Goal: Find specific page/section: Find specific page/section

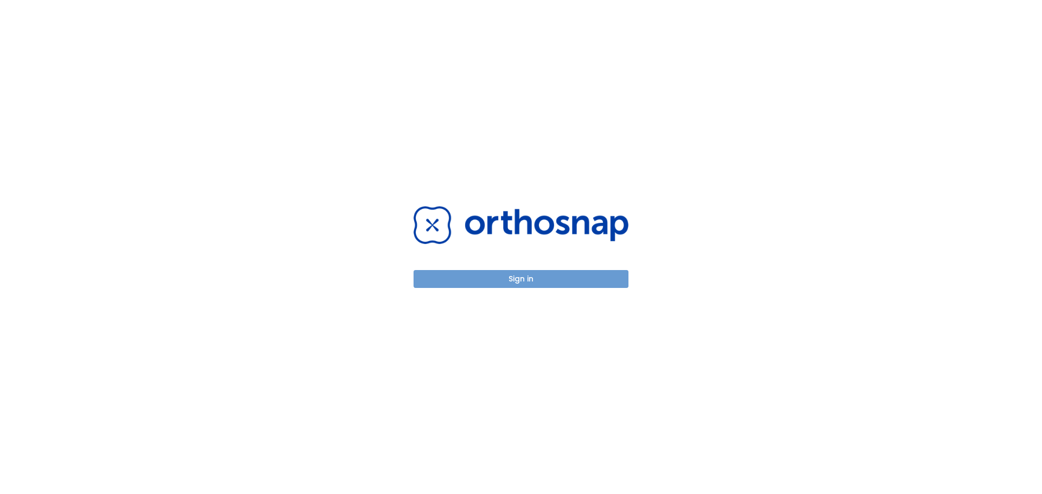
click at [505, 283] on button "Sign in" at bounding box center [521, 279] width 215 height 18
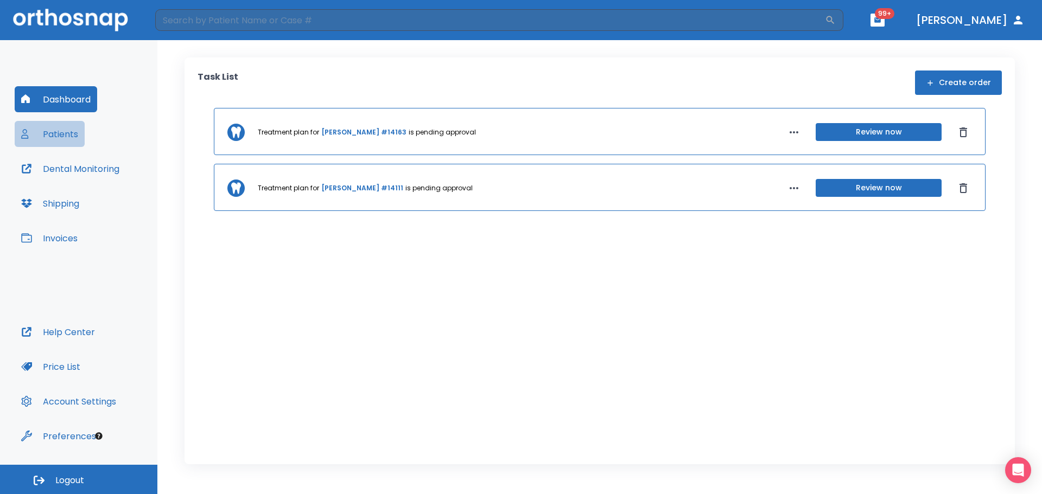
click at [63, 132] on button "Patients" at bounding box center [50, 134] width 70 height 26
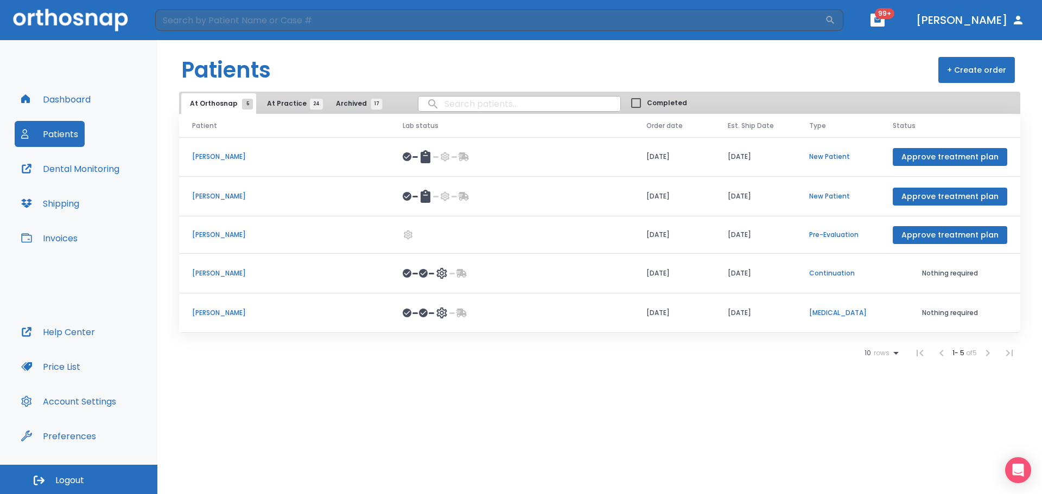
click at [893, 352] on icon at bounding box center [895, 353] width 5 height 3
click at [875, 459] on p "100" at bounding box center [876, 459] width 11 height 10
click at [278, 97] on button "At Practice 24" at bounding box center [291, 103] width 67 height 21
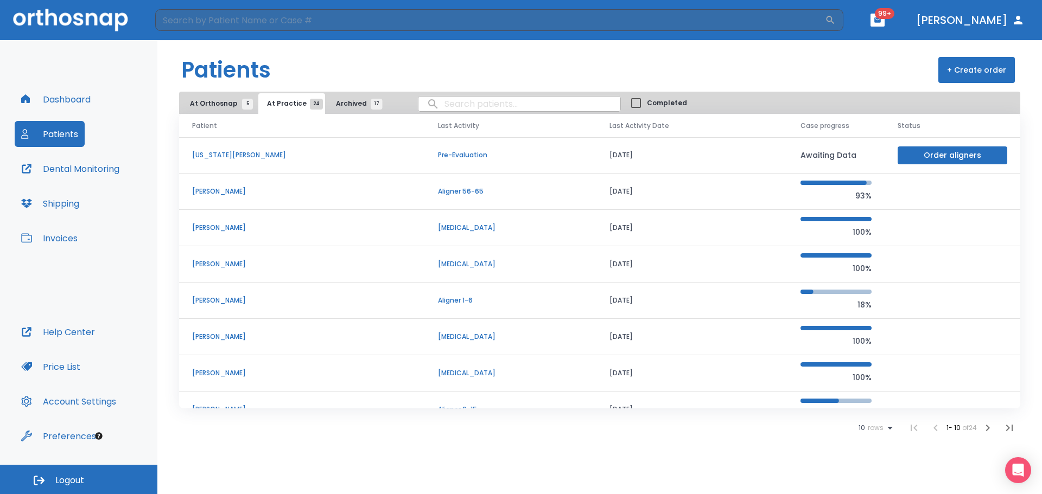
click at [319, 226] on p "Claire Senot" at bounding box center [302, 228] width 220 height 10
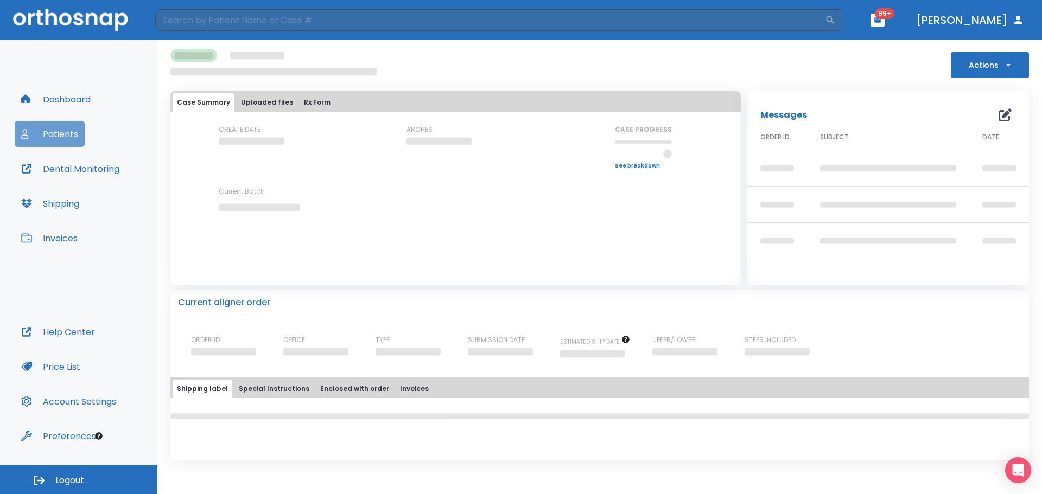
click at [46, 131] on button "Patients" at bounding box center [50, 134] width 70 height 26
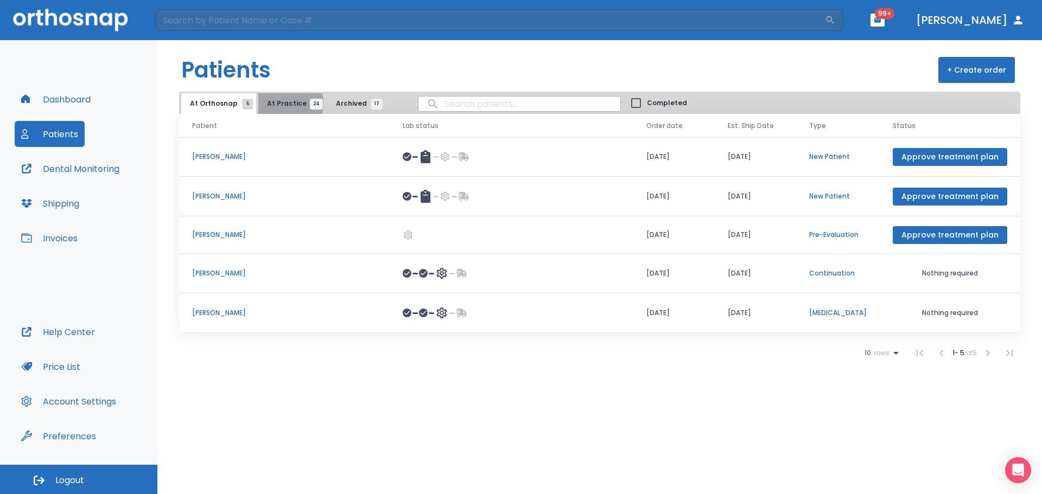
click at [278, 104] on span "At Practice 24" at bounding box center [291, 104] width 49 height 10
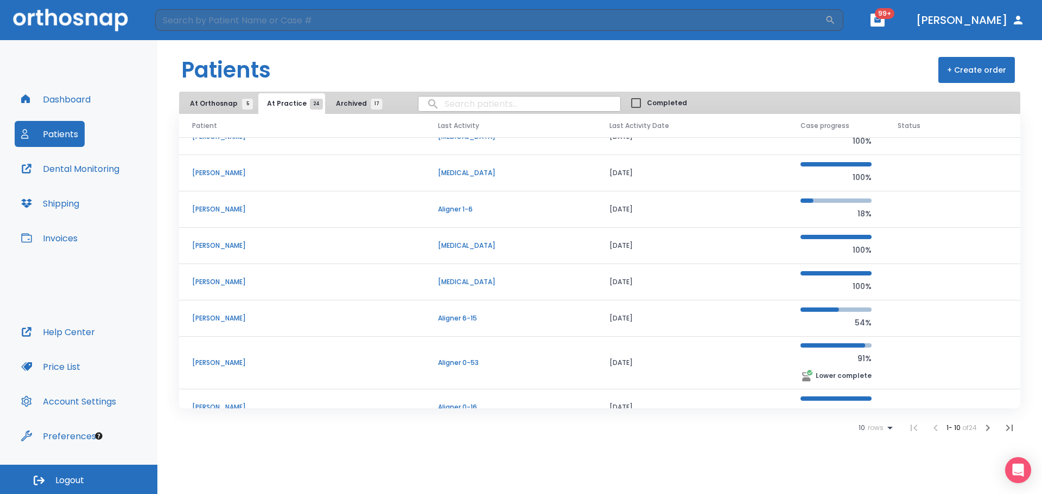
scroll to position [109, 0]
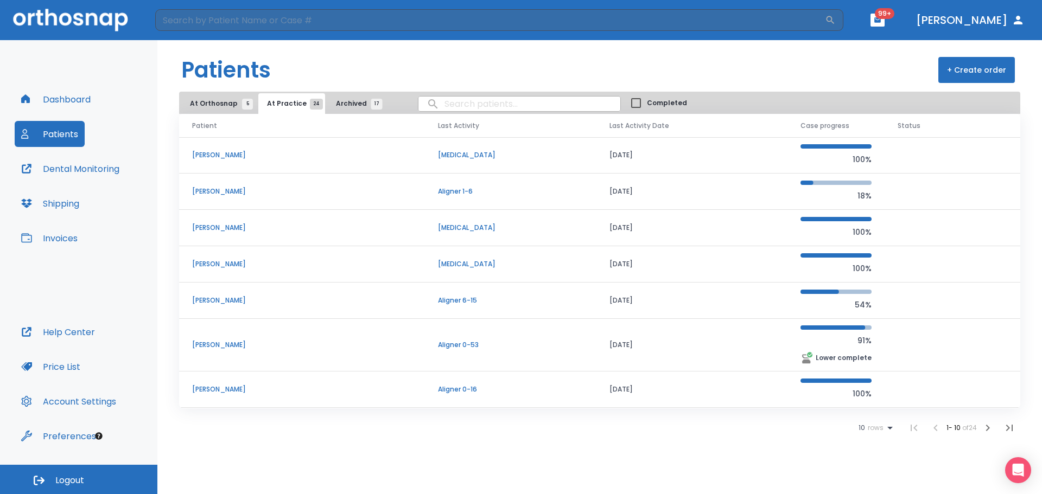
click at [888, 430] on icon at bounding box center [890, 428] width 13 height 13
click at [872, 471] on p "100" at bounding box center [871, 468] width 11 height 10
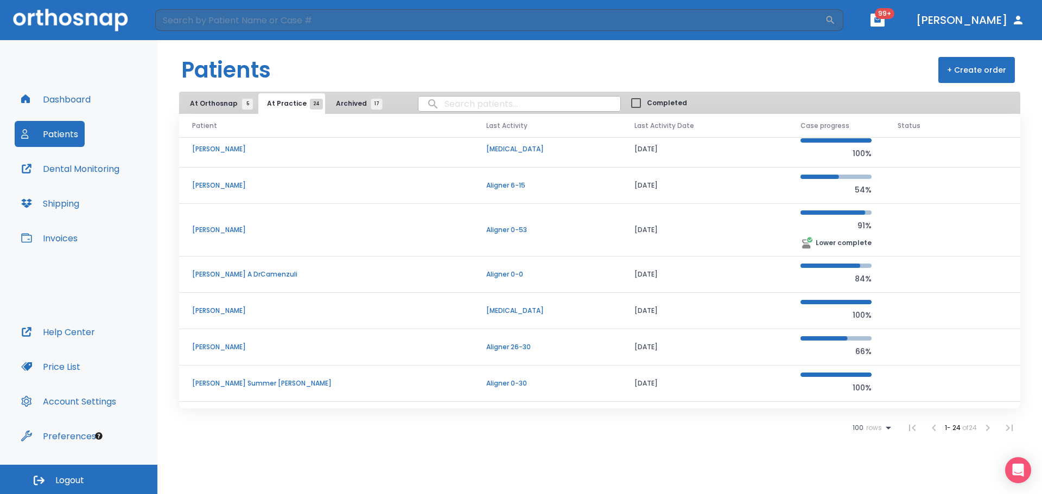
scroll to position [265, 0]
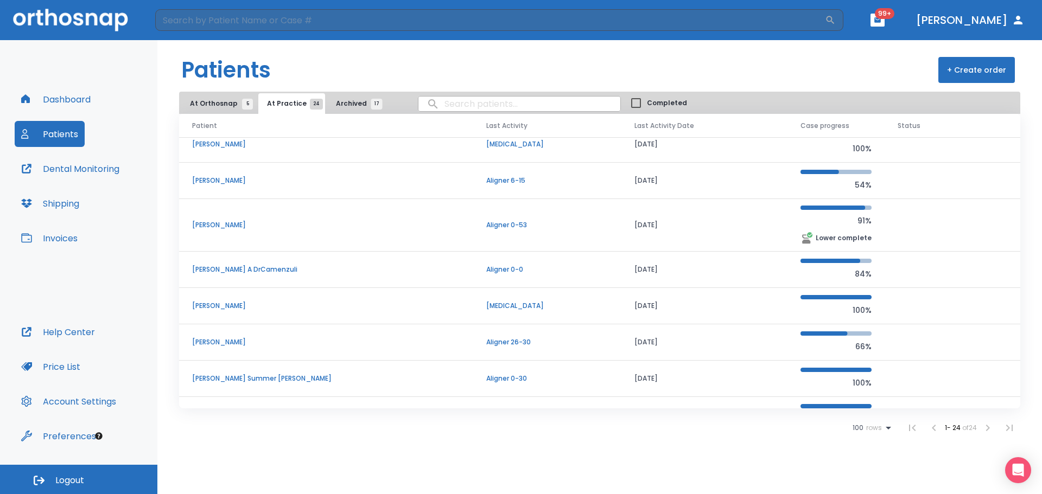
click at [218, 343] on p "Alexandre Sixt" at bounding box center [326, 343] width 268 height 10
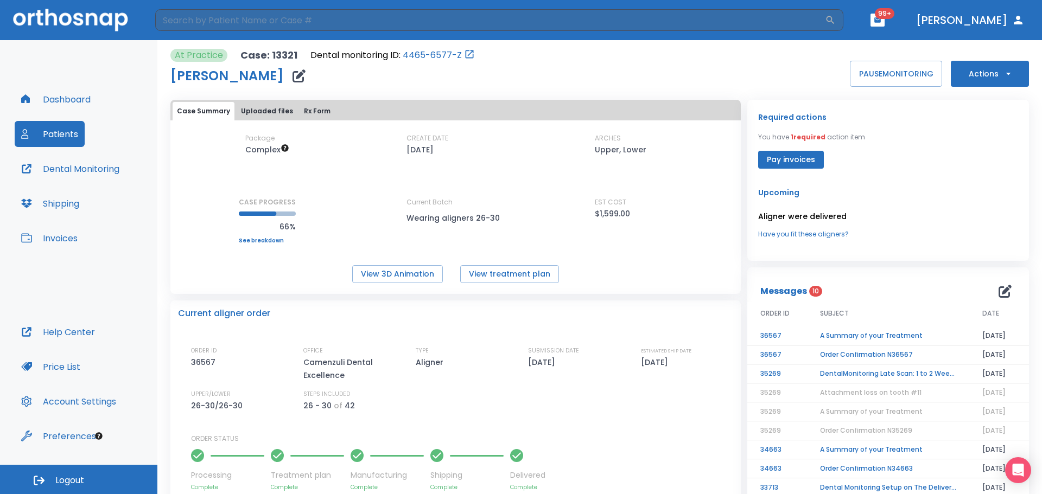
click at [71, 163] on button "Dental Monitoring" at bounding box center [70, 169] width 111 height 26
